Goal: Task Accomplishment & Management: Complete application form

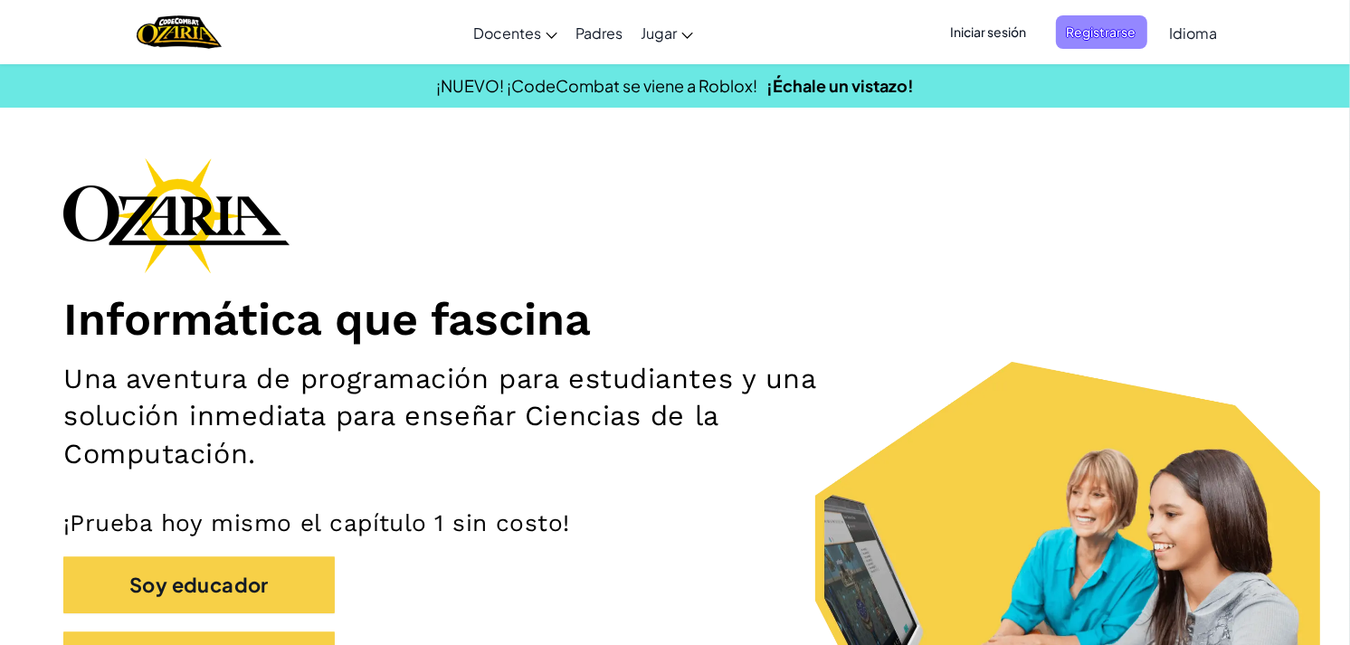
click at [1104, 37] on span "Registrarse" at bounding box center [1101, 31] width 91 height 33
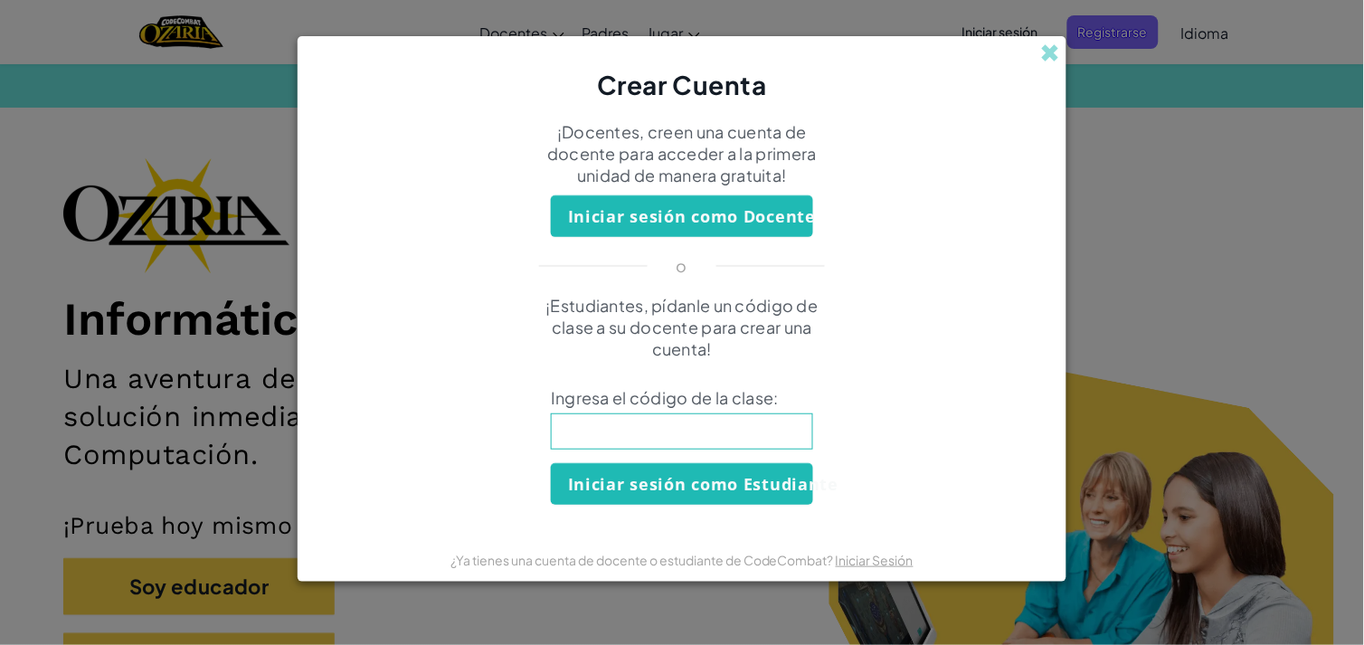
click at [1127, 246] on div "Crear Cuenta ¡Docentes, creen una cuenta de docente para acceder a la primera u…" at bounding box center [682, 322] width 1364 height 645
click at [639, 436] on input at bounding box center [682, 431] width 262 height 36
type input "IdeaCoatStar"
click at [653, 499] on button "Iniciar sesión como Estudiante" at bounding box center [682, 484] width 262 height 42
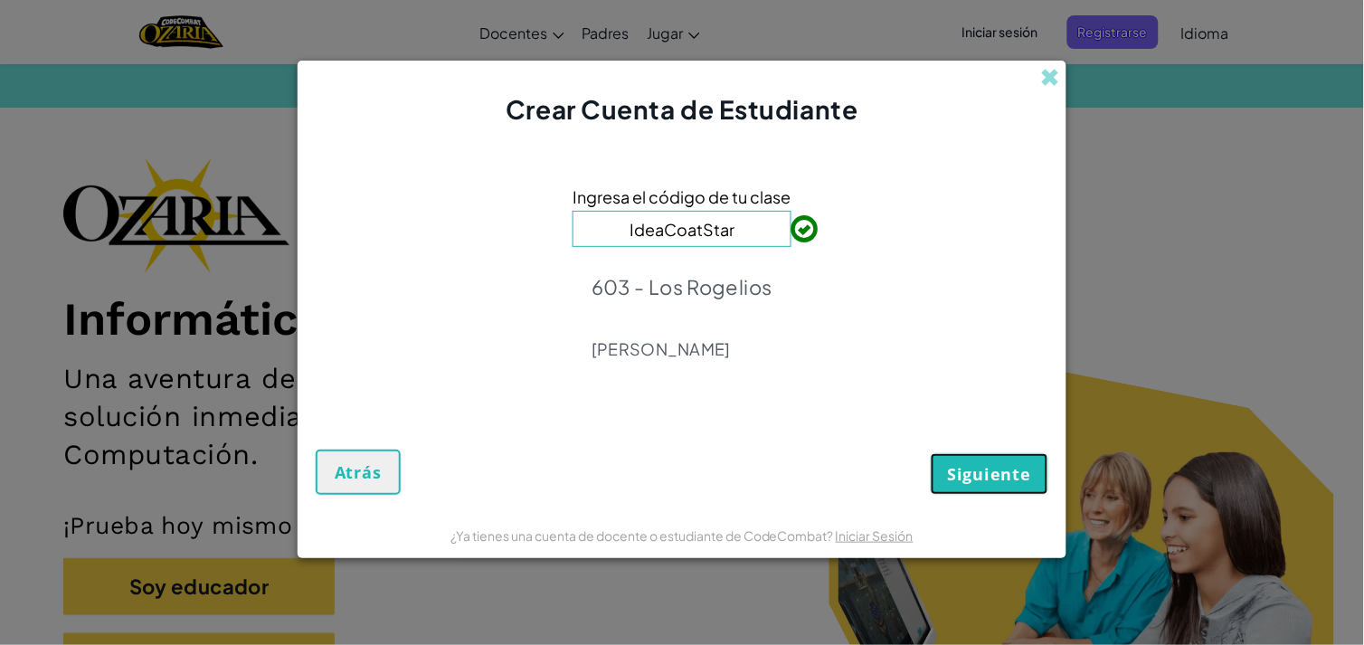
click at [1002, 480] on span "Siguiente" at bounding box center [989, 474] width 83 height 22
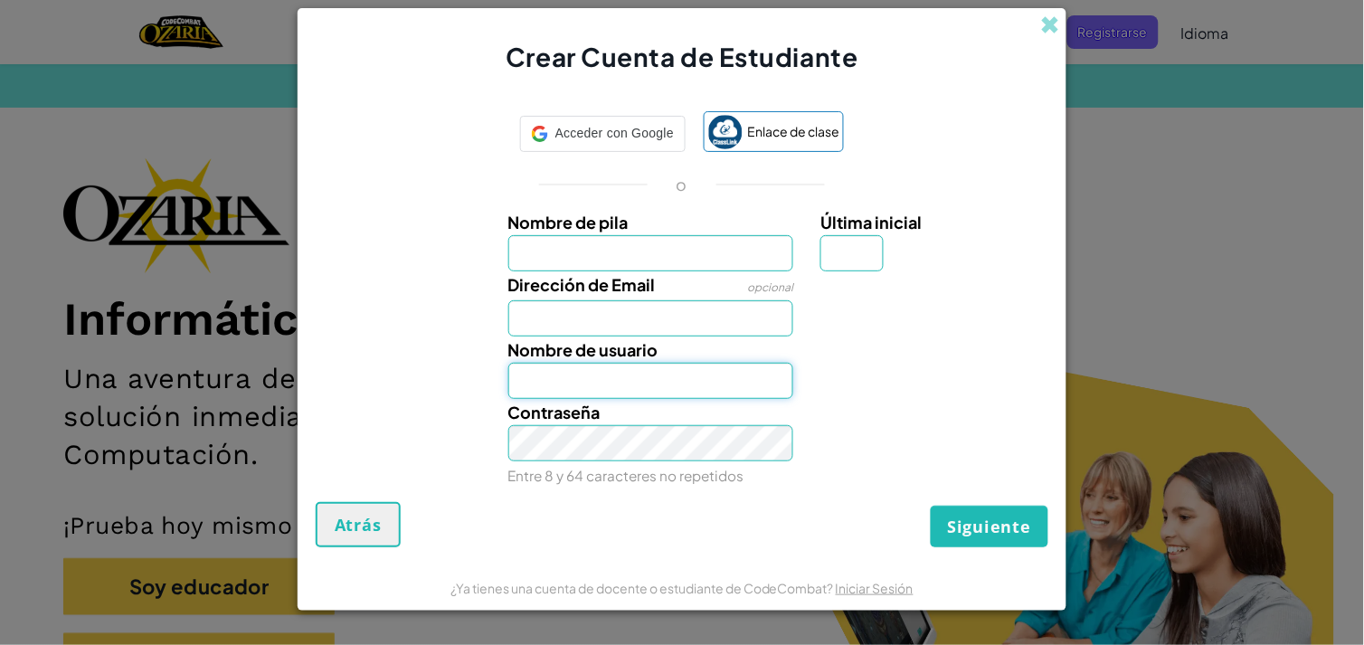
type input "[EMAIL_ADDRESS][DOMAIN_NAME]"
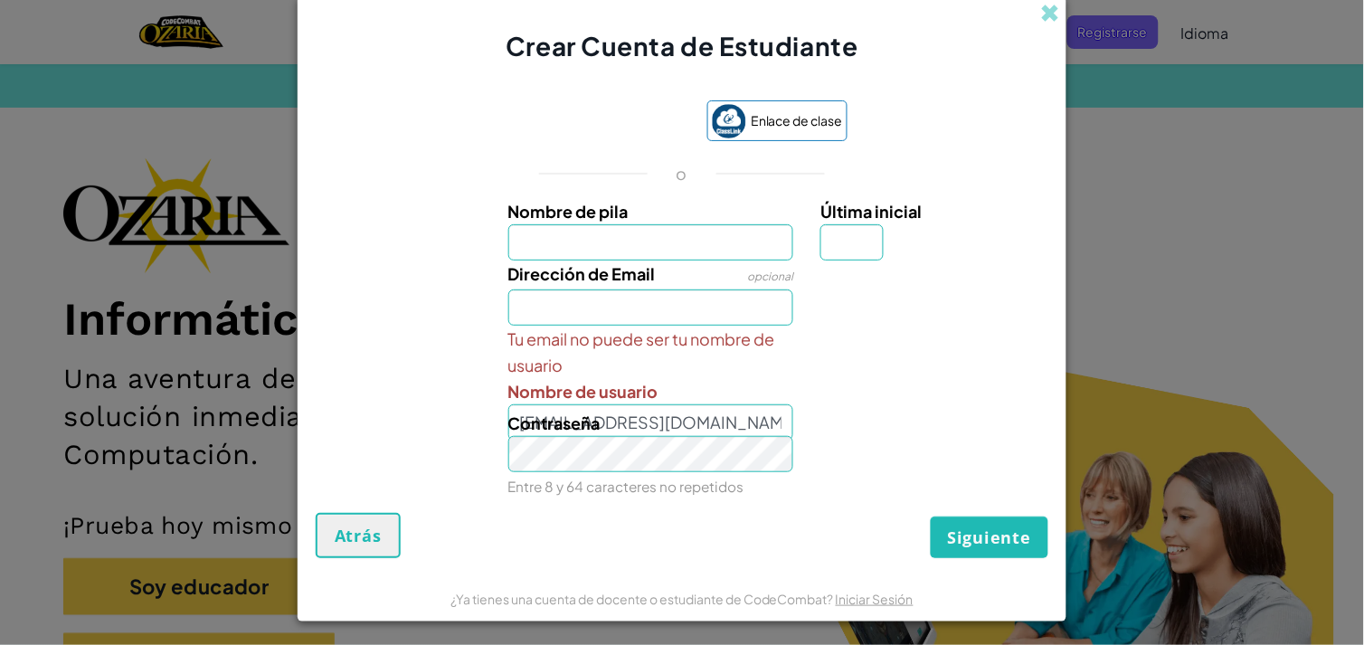
click at [1230, 327] on div "Crear Cuenta de Estudiante Enlace de clase o Nombre de pila Última inicial Dire…" at bounding box center [682, 322] width 1364 height 645
click at [1041, 23] on span at bounding box center [1050, 13] width 19 height 19
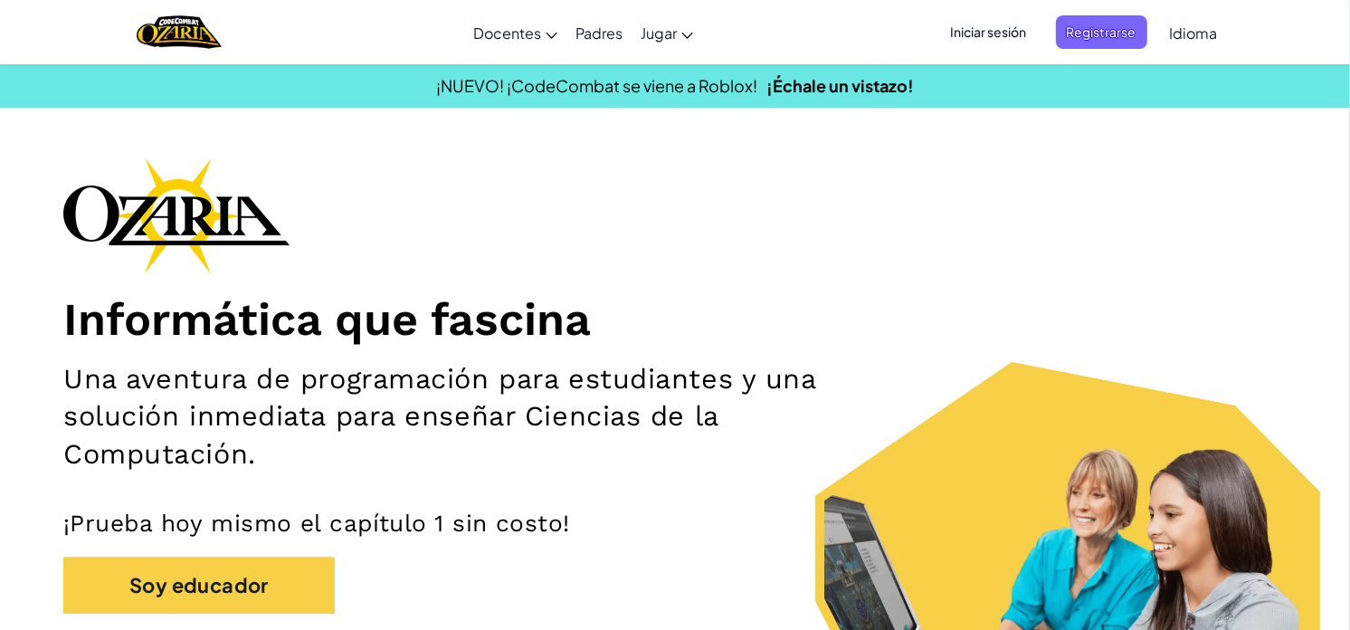
click at [1002, 37] on span "Iniciar sesión" at bounding box center [989, 31] width 98 height 33
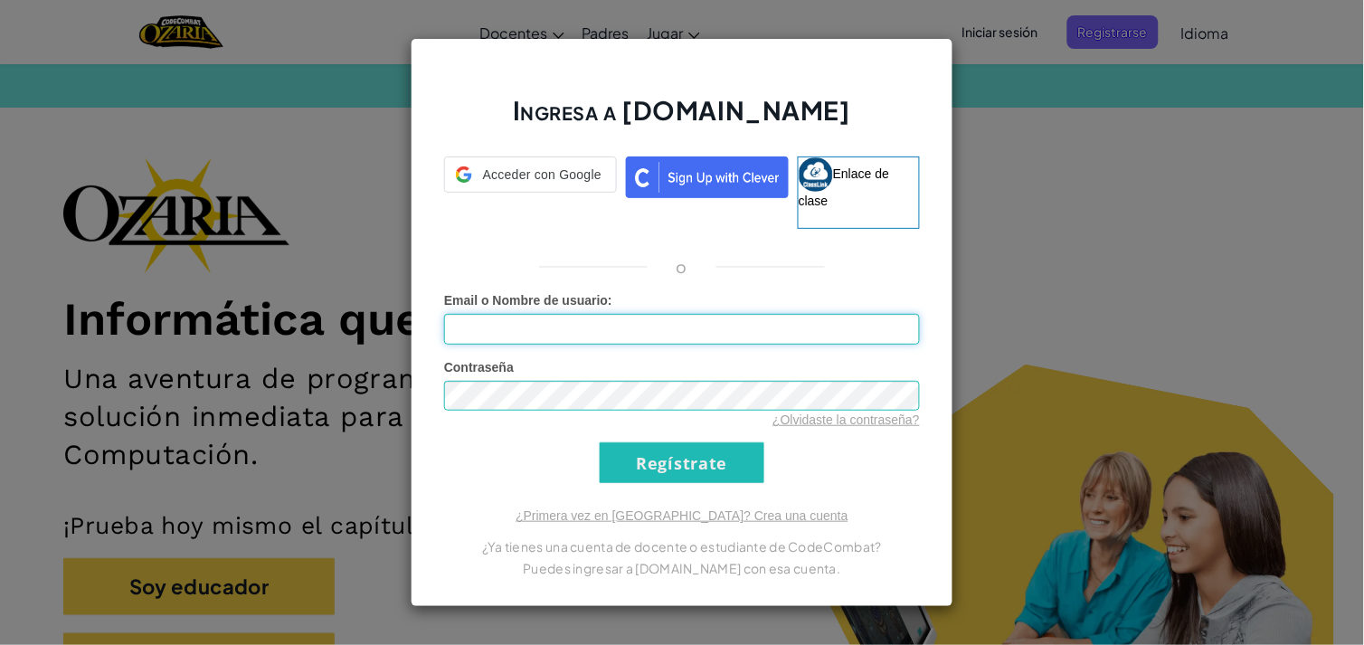
type input "[EMAIL_ADDRESS][DOMAIN_NAME]"
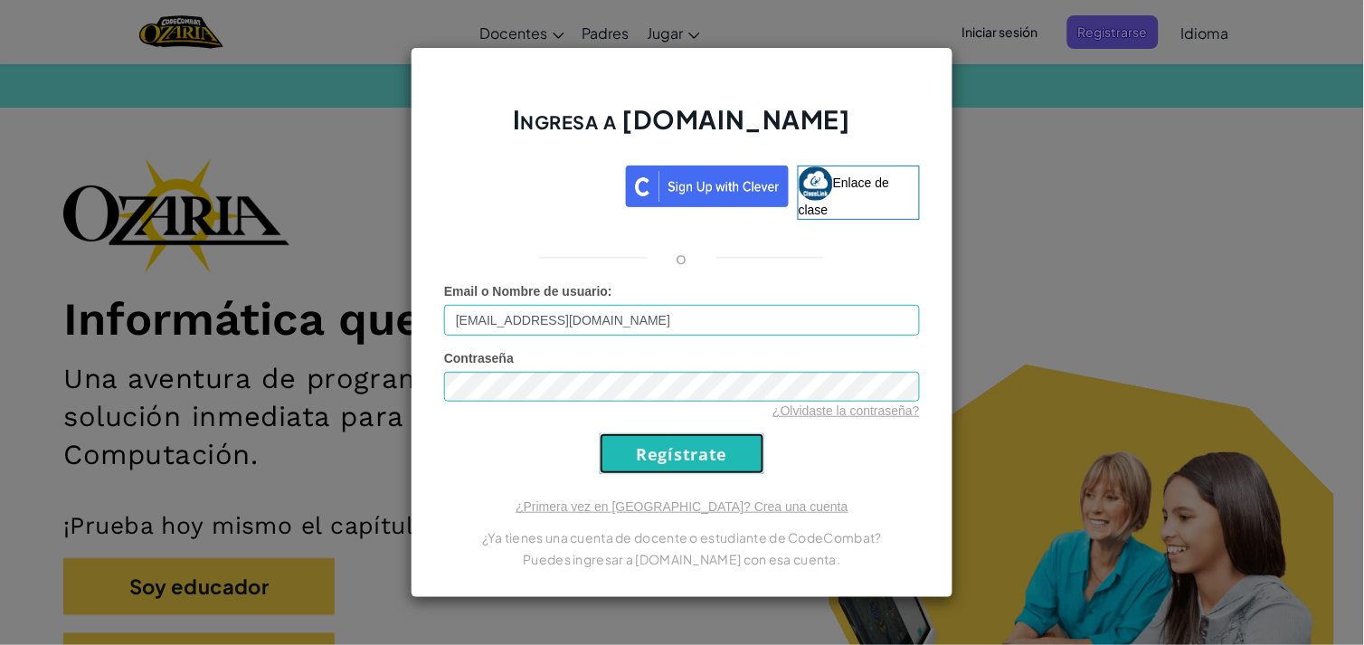
click at [644, 470] on input "Regístrate" at bounding box center [682, 453] width 165 height 41
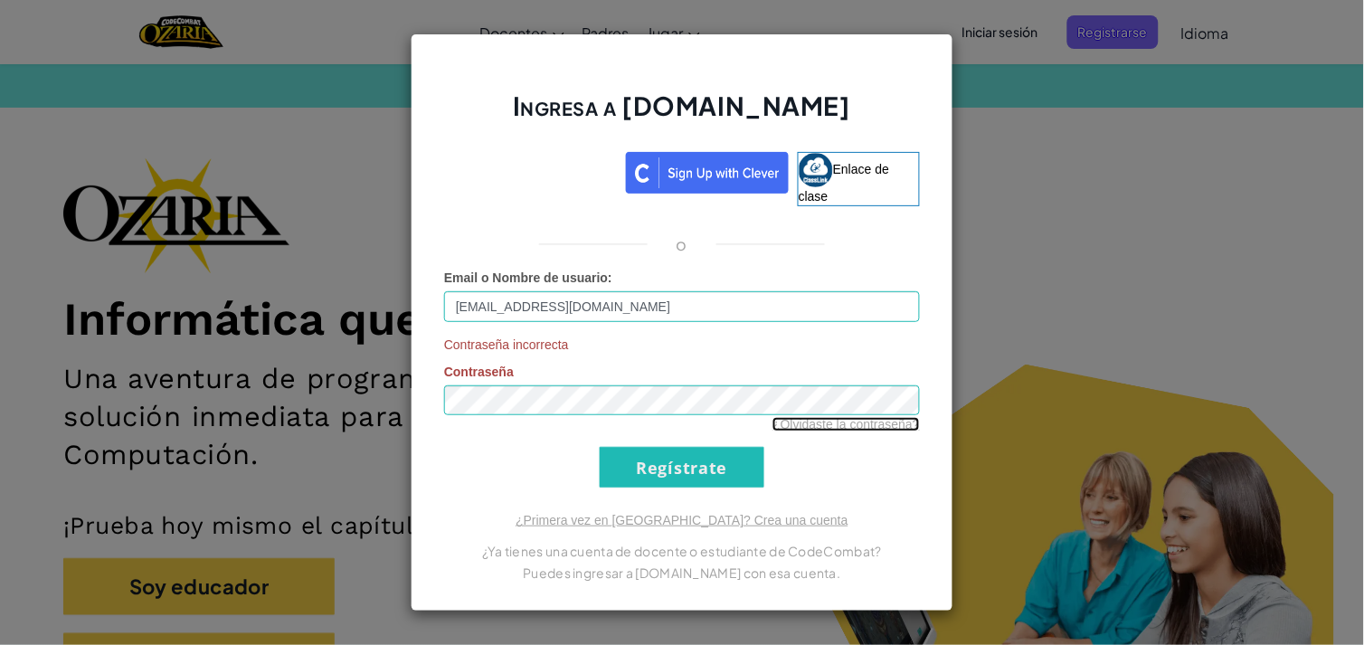
click at [811, 426] on link "¿Olvidaste la contraseña?" at bounding box center [846, 424] width 147 height 14
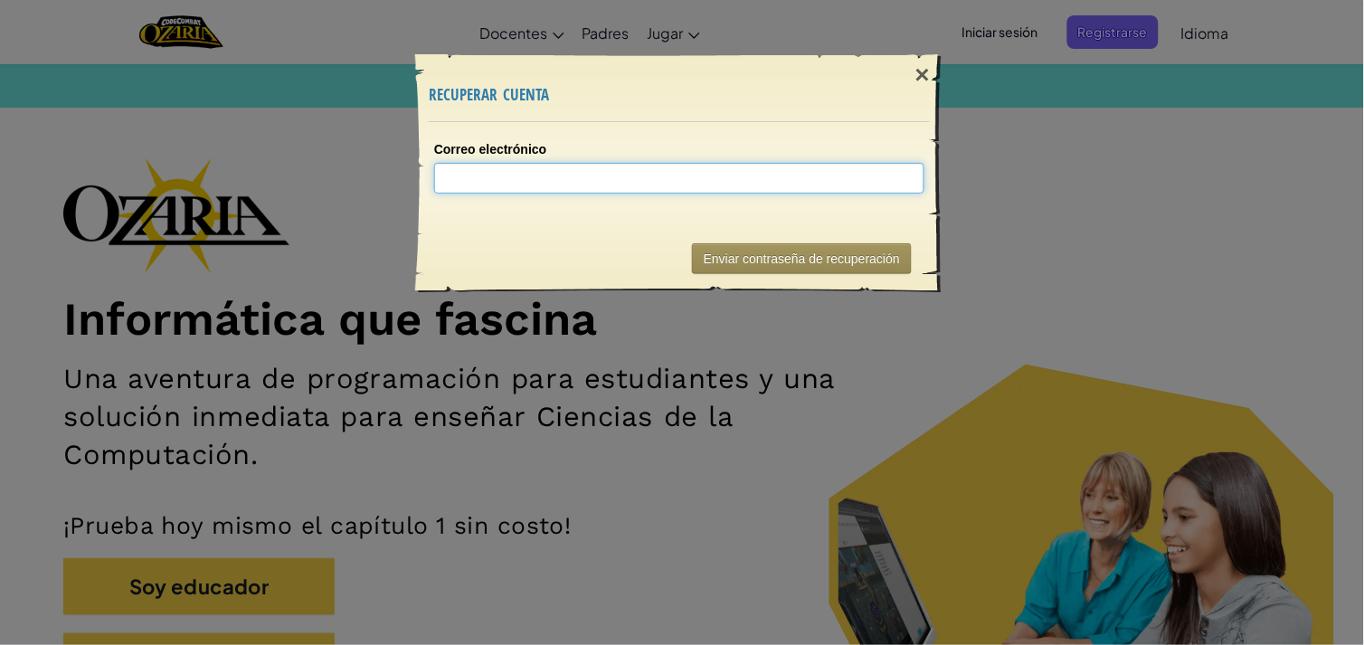
type input "a"
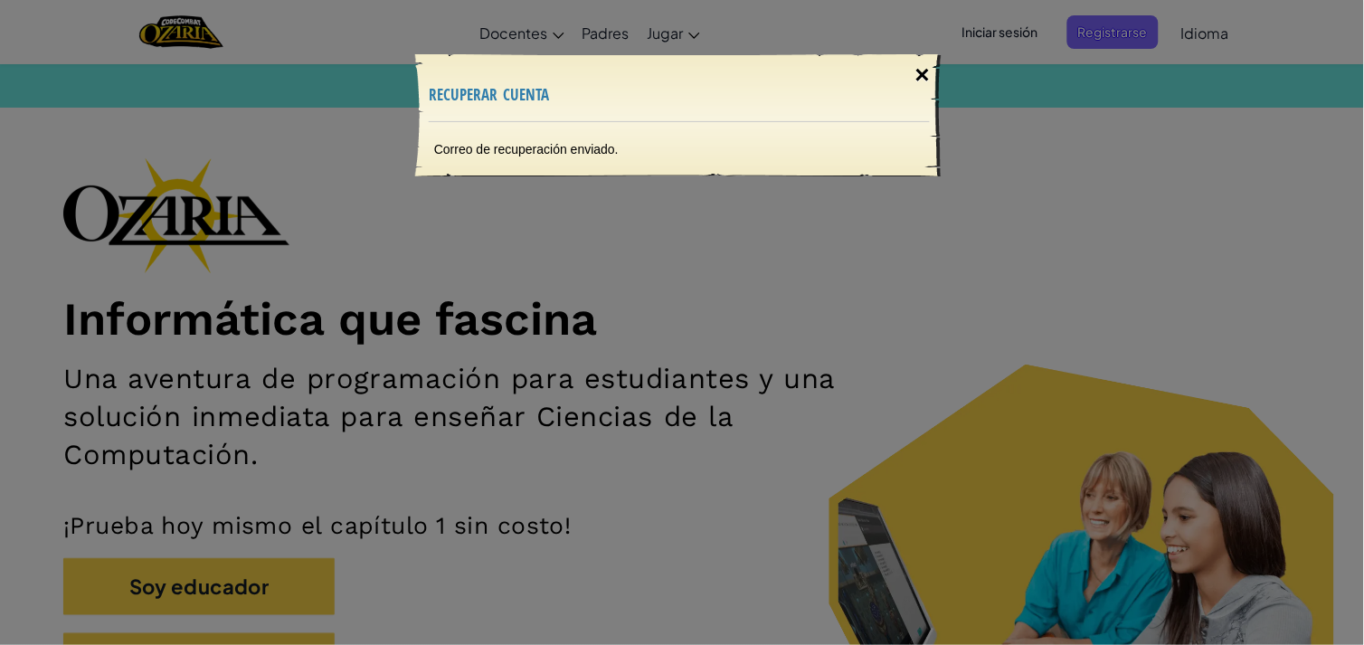
click at [917, 65] on div "×" at bounding box center [923, 75] width 42 height 52
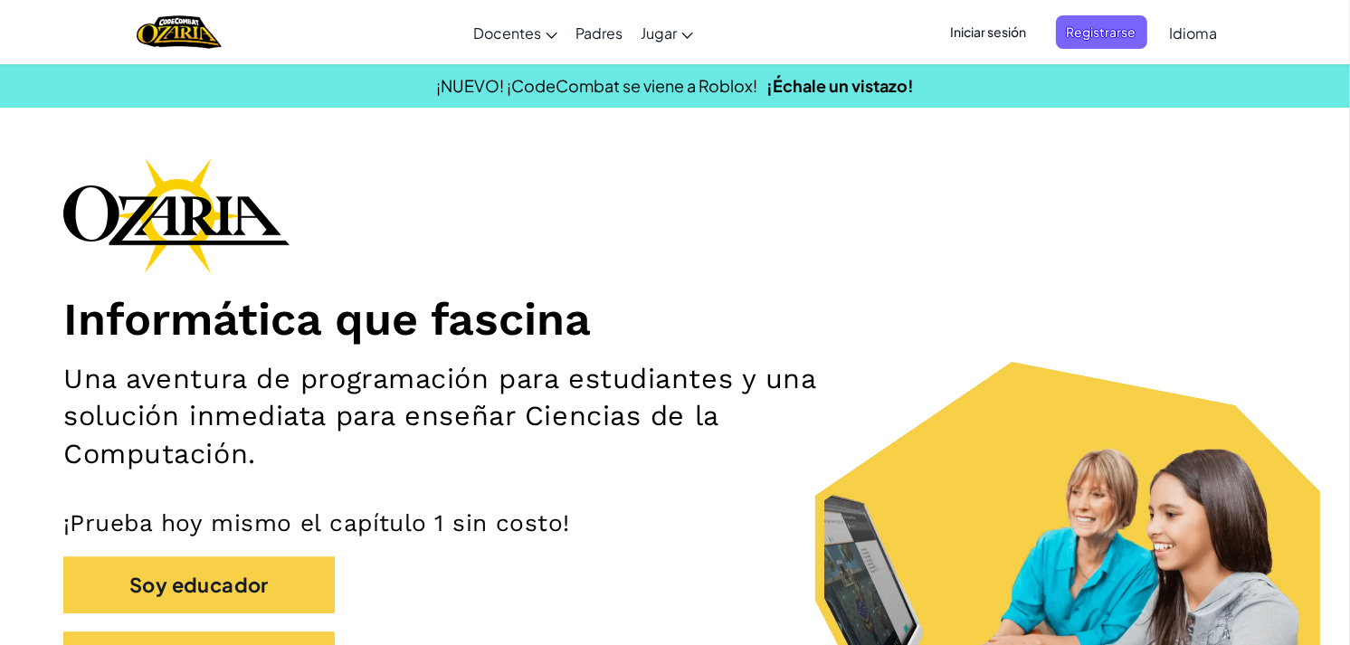
click at [1009, 27] on span "Iniciar sesión" at bounding box center [989, 31] width 98 height 33
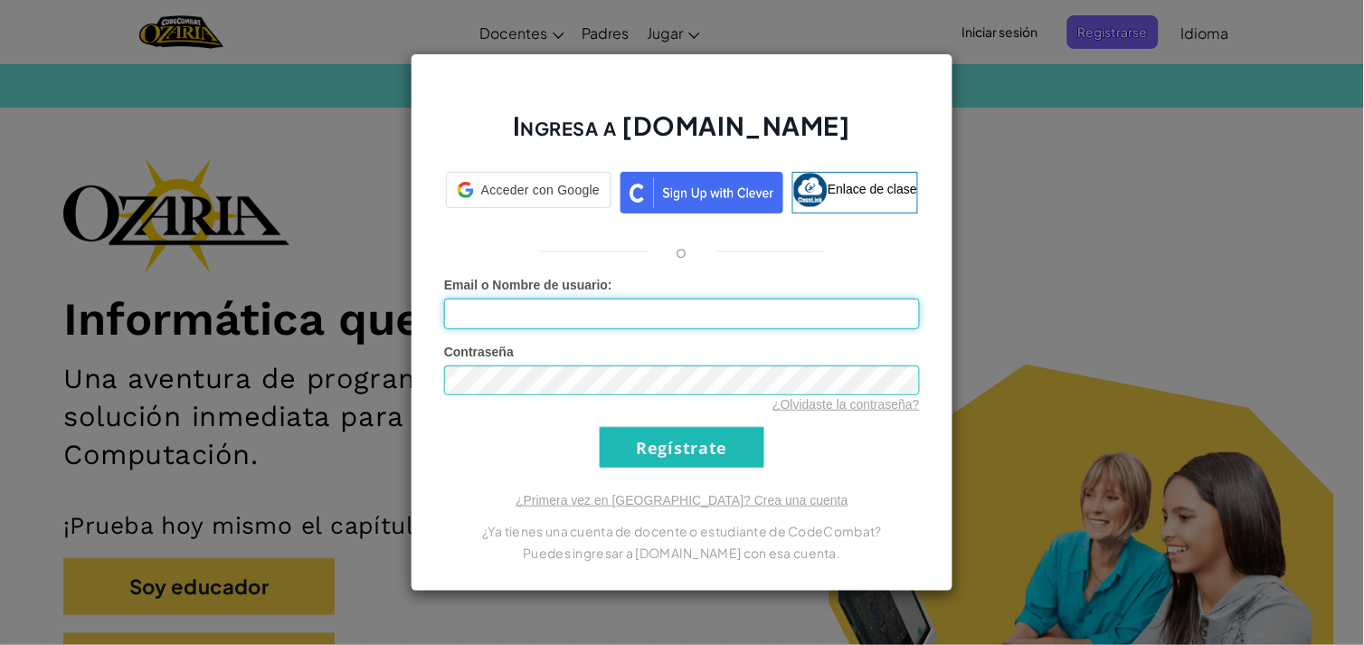
type input "[EMAIL_ADDRESS][DOMAIN_NAME]"
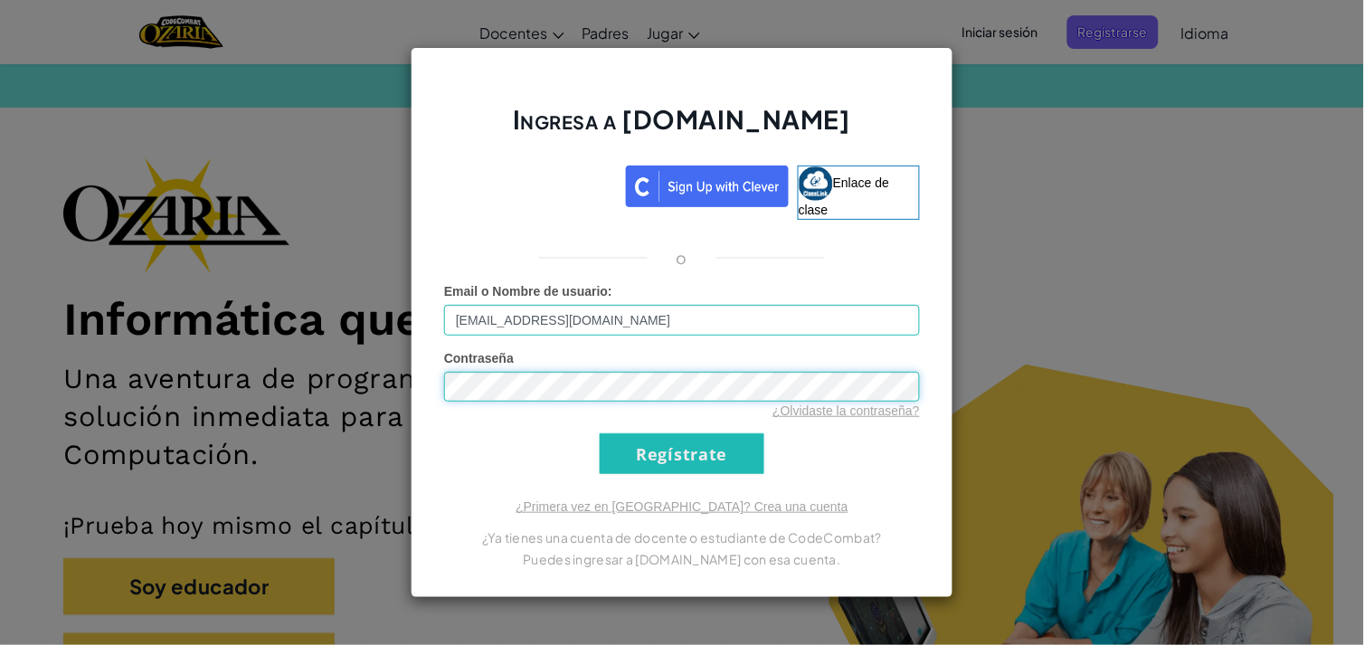
click at [600, 433] on input "Regístrate" at bounding box center [682, 453] width 165 height 41
